Goal: Transaction & Acquisition: Purchase product/service

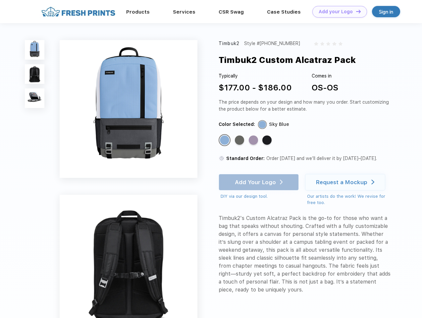
click at [337, 12] on link "Add your Logo Design Tool" at bounding box center [339, 12] width 55 height 12
click at [0, 0] on div "Design Tool" at bounding box center [0, 0] width 0 height 0
click at [355, 11] on link "Add your Logo Design Tool" at bounding box center [339, 12] width 55 height 12
click at [35, 50] on img at bounding box center [35, 50] width 20 height 20
click at [35, 74] on img at bounding box center [35, 74] width 20 height 20
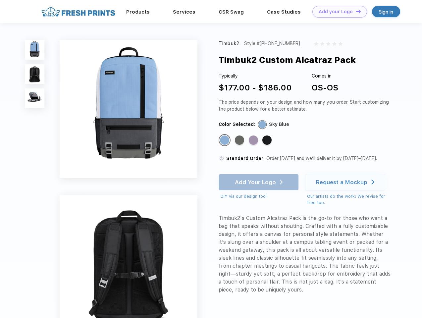
click at [35, 98] on img at bounding box center [35, 98] width 20 height 20
click at [225, 140] on div "Standard Color" at bounding box center [224, 139] width 9 height 9
click at [240, 140] on div "Standard Color" at bounding box center [239, 139] width 9 height 9
click at [254, 140] on div "Standard Color" at bounding box center [253, 139] width 9 height 9
click at [267, 140] on div "Standard Color" at bounding box center [266, 139] width 9 height 9
